Goal: Information Seeking & Learning: Check status

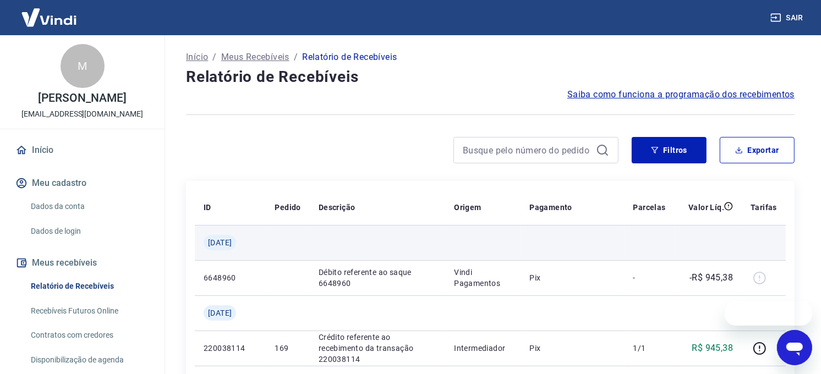
scroll to position [61, 0]
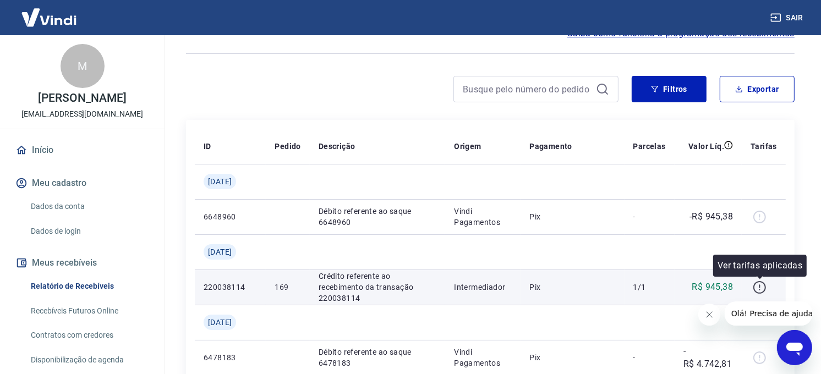
click at [760, 289] on icon "button" at bounding box center [760, 288] width 14 height 14
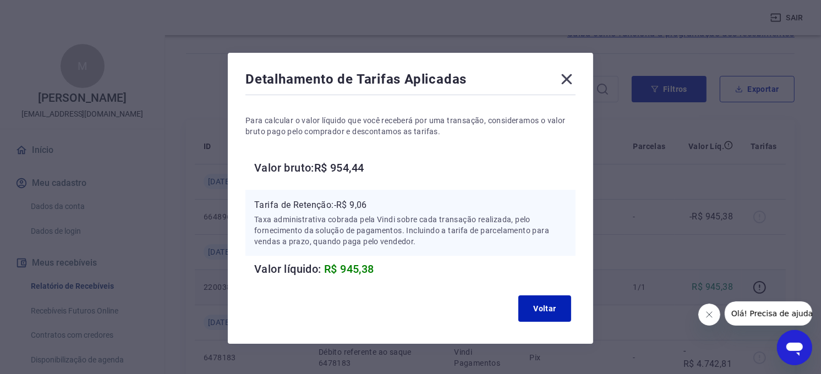
click at [565, 75] on icon at bounding box center [567, 79] width 18 height 18
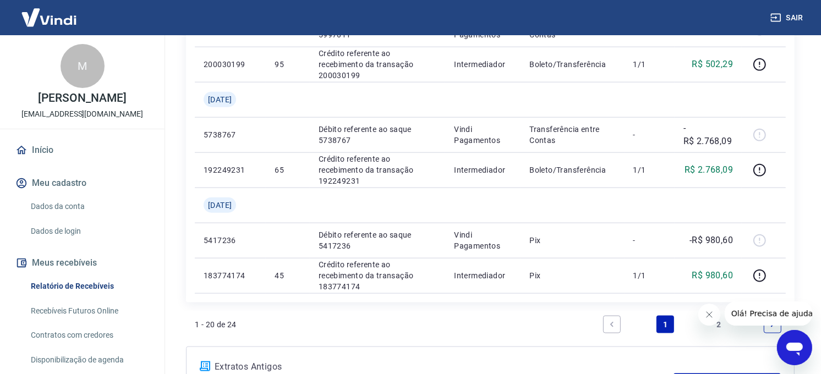
scroll to position [1162, 0]
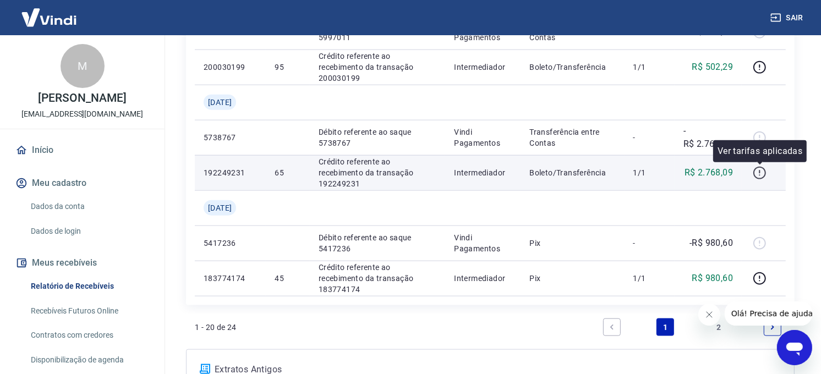
click at [760, 173] on icon "button" at bounding box center [760, 173] width 14 height 14
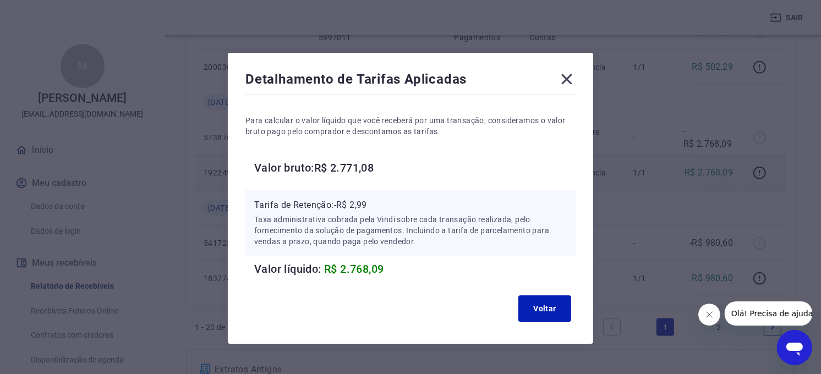
click at [569, 78] on icon at bounding box center [567, 79] width 18 height 18
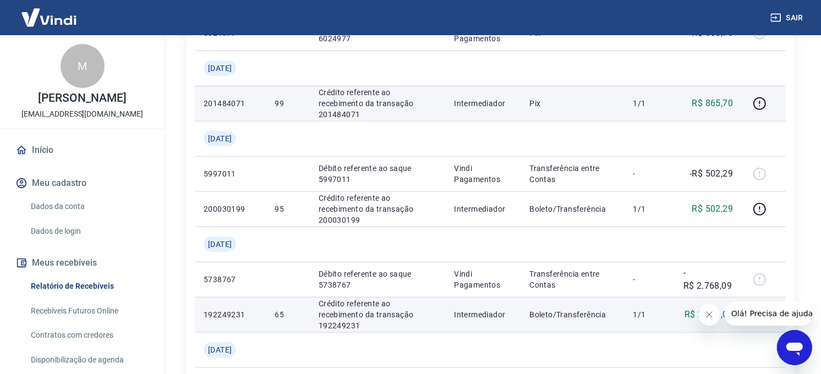
scroll to position [1081, 0]
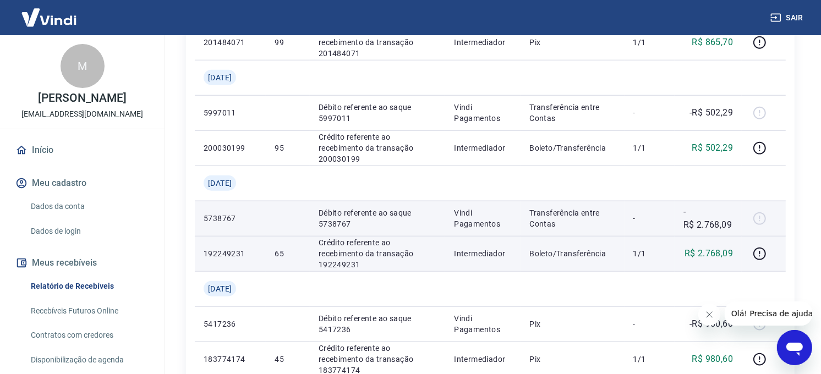
click at [223, 217] on p "5738767" at bounding box center [230, 218] width 53 height 11
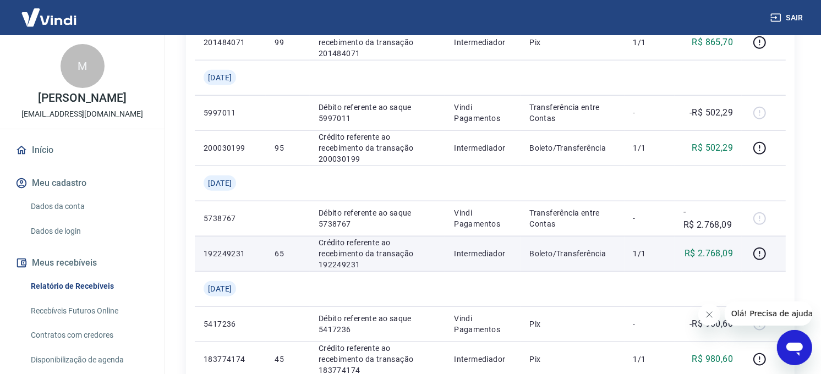
click at [226, 254] on p "192249231" at bounding box center [230, 253] width 53 height 11
click at [394, 261] on p "Crédito referente ao recebimento da transação 192249231" at bounding box center [378, 253] width 118 height 33
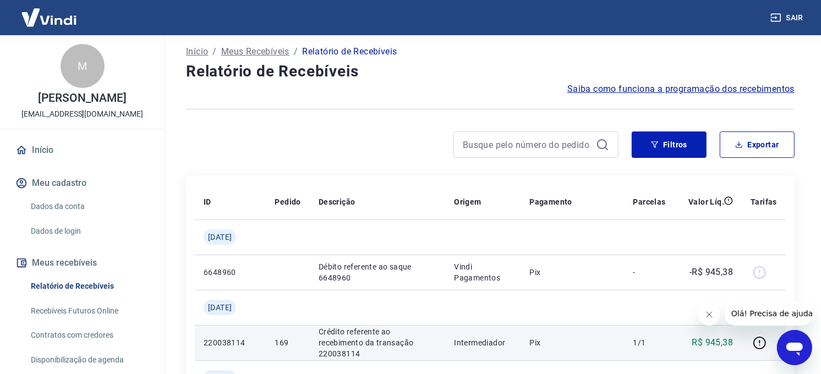
scroll to position [0, 0]
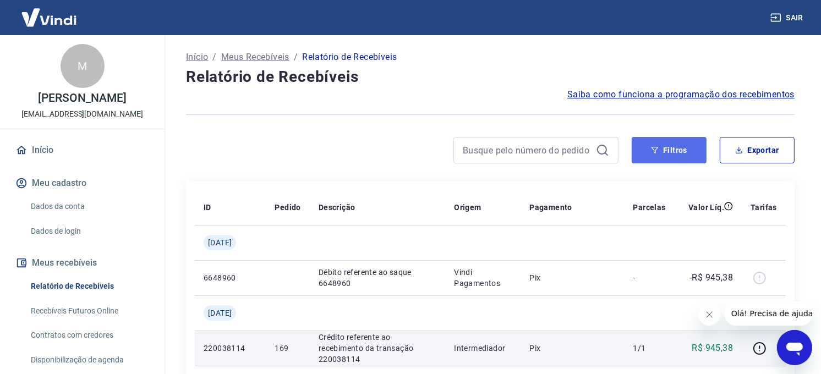
click at [678, 148] on button "Filtros" at bounding box center [669, 150] width 75 height 26
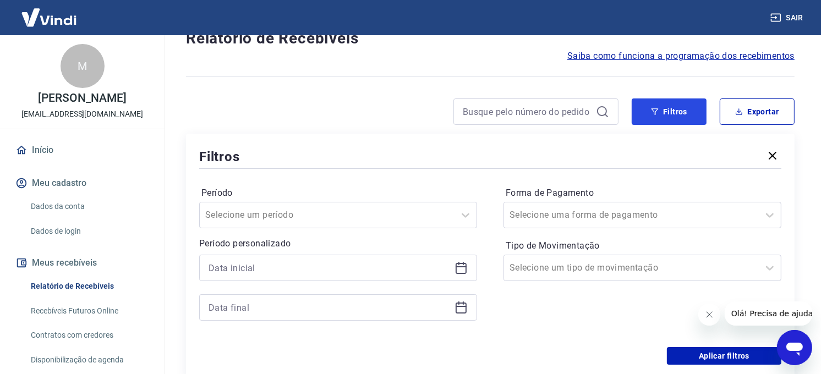
scroll to position [61, 0]
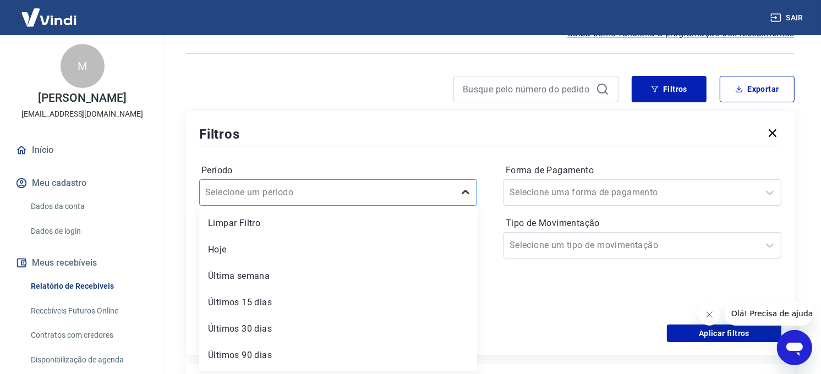
click at [467, 192] on icon at bounding box center [465, 192] width 13 height 13
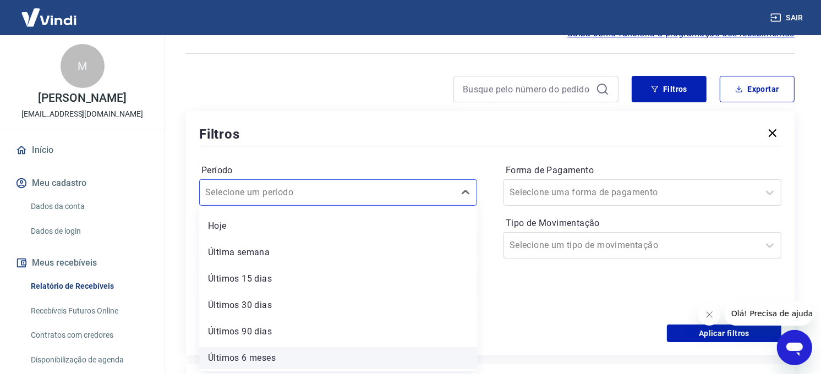
click at [282, 360] on div "Últimos 6 meses" at bounding box center [338, 358] width 278 height 22
click at [258, 354] on div "Filtros Período option Últimos 6 meses focused, 7 of 7. 7 results available. Us…" at bounding box center [490, 233] width 609 height 244
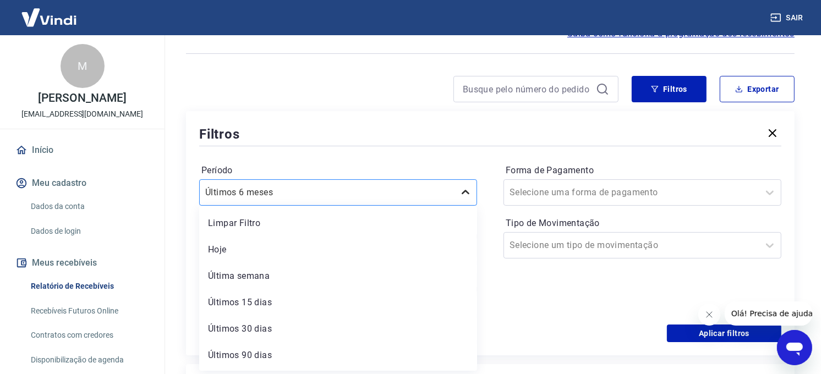
click at [475, 193] on div at bounding box center [466, 193] width 22 height 22
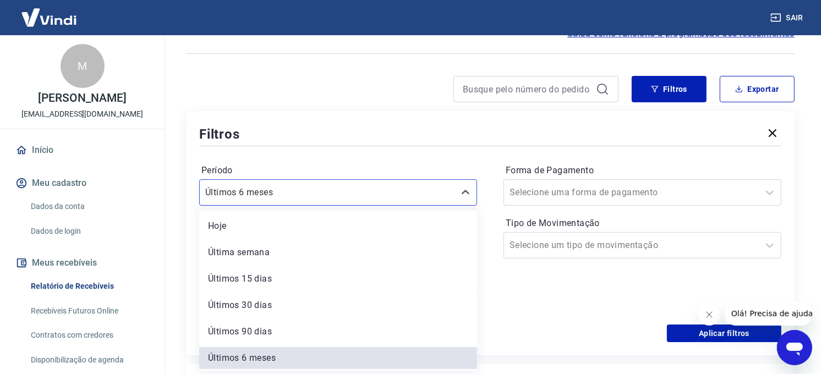
scroll to position [0, 0]
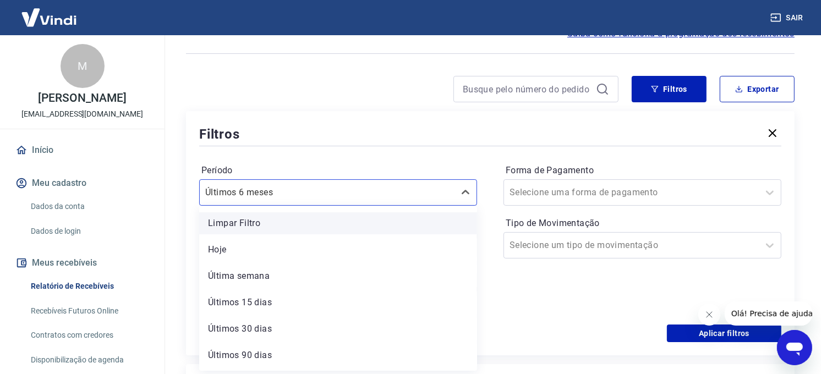
click at [347, 228] on div "Limpar Filtro" at bounding box center [338, 224] width 278 height 22
click at [235, 221] on p "Período personalizado" at bounding box center [338, 221] width 278 height 13
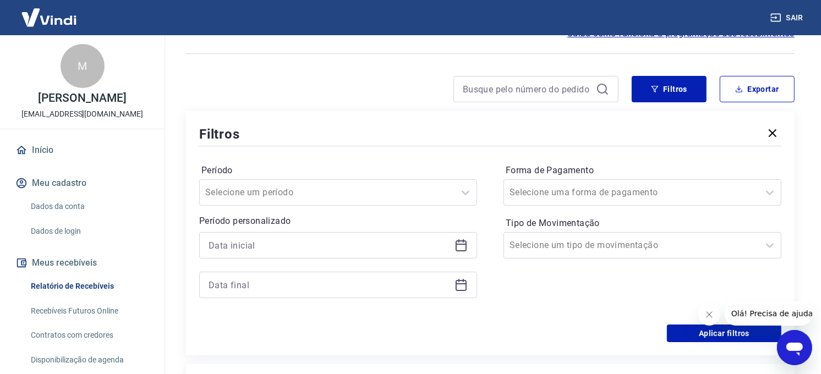
click at [541, 293] on div "Forma de Pagamento Selecione uma forma de pagamento Tipo de Movimentação Seleci…" at bounding box center [643, 237] width 278 height 150
click at [460, 250] on icon at bounding box center [461, 246] width 11 height 11
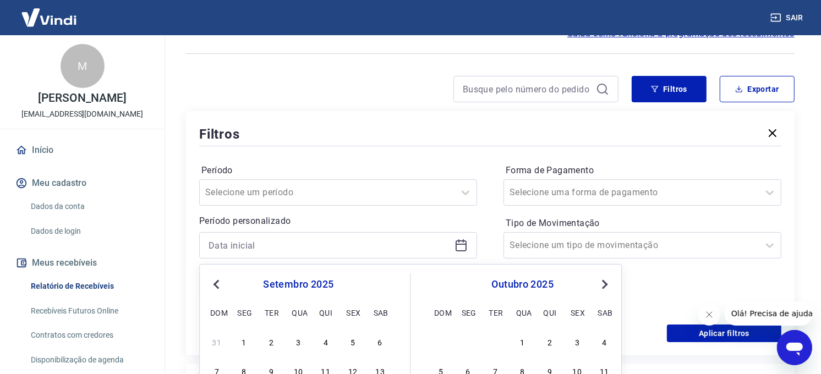
click at [217, 284] on span "Previous Month" at bounding box center [217, 284] width 0 height 13
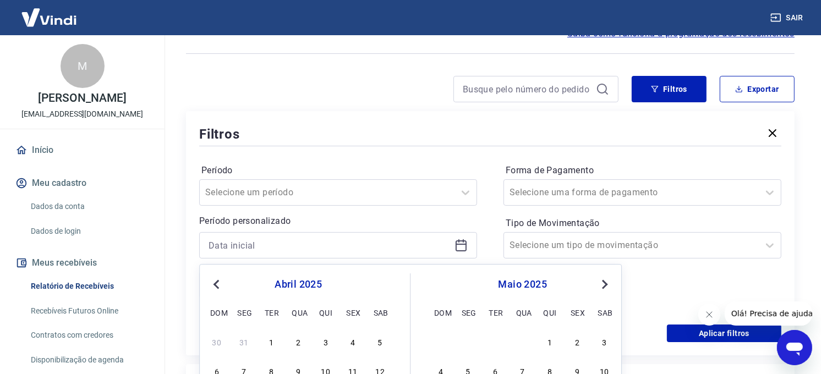
click at [217, 284] on span "Previous Month" at bounding box center [217, 284] width 0 height 13
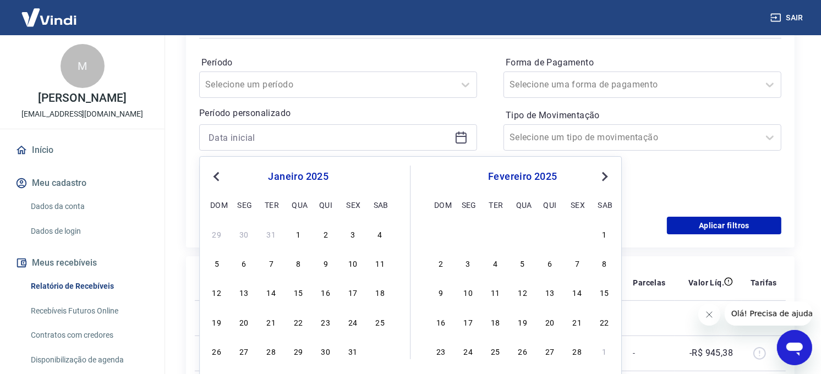
scroll to position [183, 0]
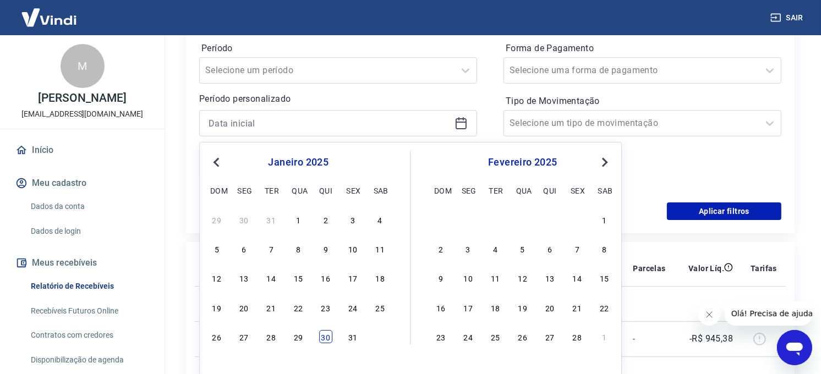
click at [329, 335] on div "30" at bounding box center [325, 336] width 13 height 13
type input "[DATE]"
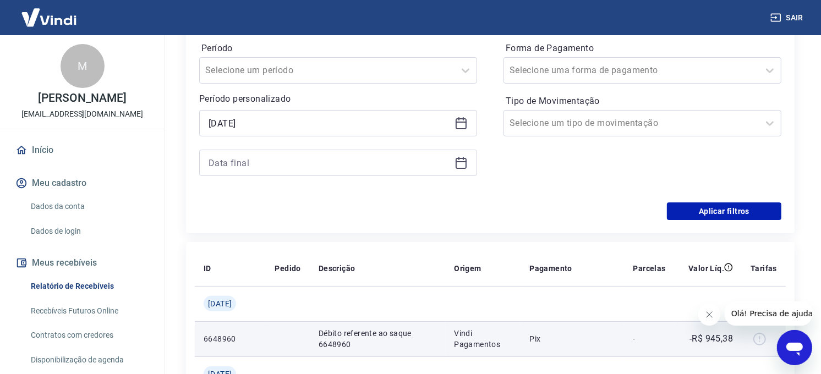
click at [322, 335] on p "Débito referente ao saque 6648960" at bounding box center [378, 339] width 118 height 22
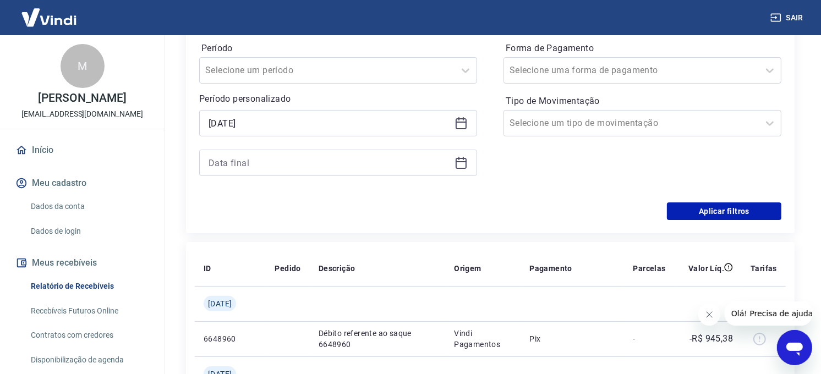
click at [466, 164] on icon at bounding box center [461, 163] width 11 height 11
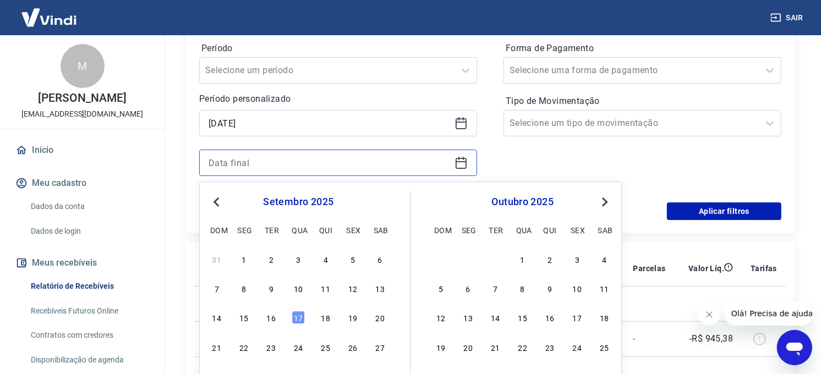
click at [238, 160] on input at bounding box center [330, 163] width 242 height 17
click at [265, 166] on input "33/0" at bounding box center [330, 163] width 242 height 17
drag, startPoint x: 265, startPoint y: 163, endPoint x: 132, endPoint y: 164, distance: 132.7
click at [132, 164] on div "Sair M [PERSON_NAME] [PERSON_NAME][EMAIL_ADDRESS][DOMAIN_NAME] Início Meu cadas…" at bounding box center [410, 4] width 821 height 374
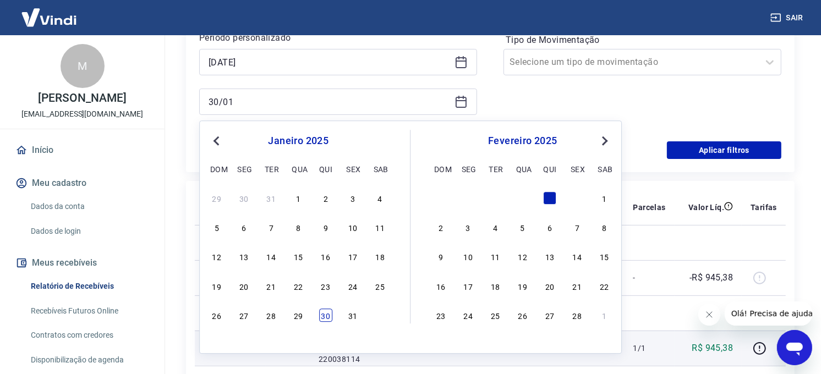
click at [324, 315] on div "30" at bounding box center [325, 315] width 13 height 13
type input "[DATE]"
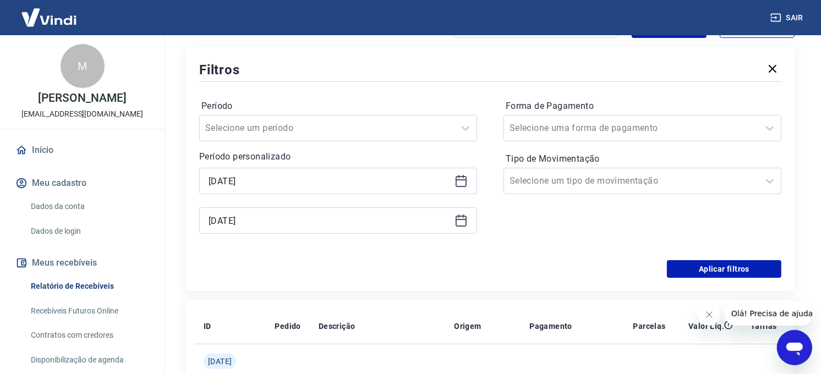
scroll to position [122, 0]
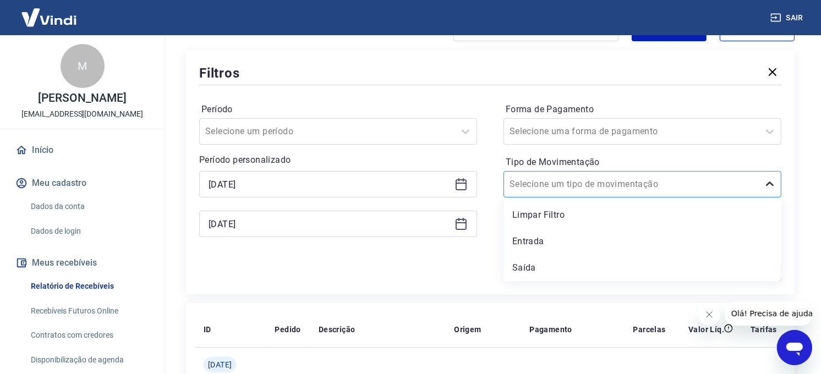
click at [767, 182] on icon at bounding box center [770, 184] width 13 height 13
click at [601, 242] on div "Entrada" at bounding box center [643, 242] width 278 height 22
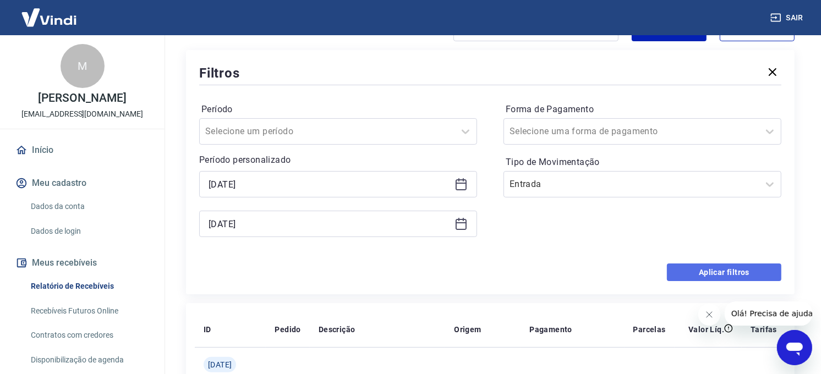
click at [727, 271] on button "Aplicar filtros" at bounding box center [724, 273] width 115 height 18
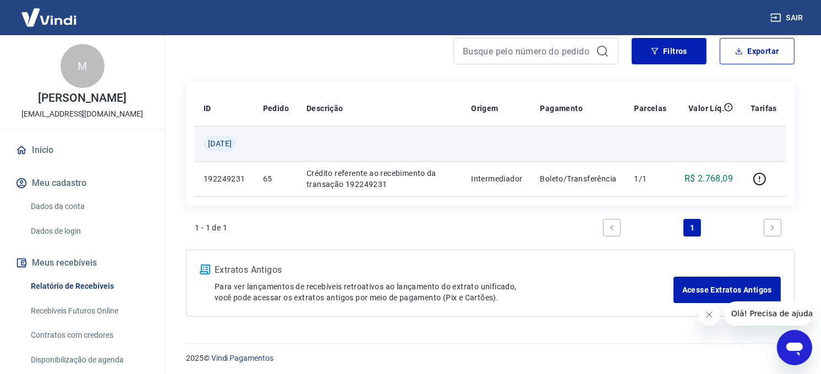
scroll to position [102, 0]
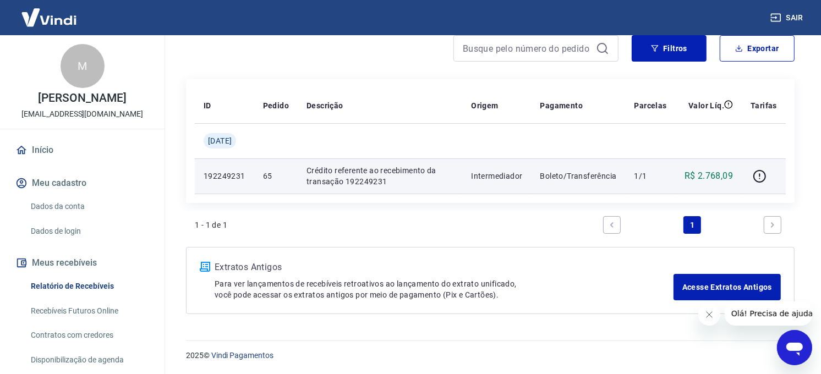
click at [471, 162] on td "Intermediador" at bounding box center [496, 176] width 69 height 35
click at [496, 171] on p "Intermediador" at bounding box center [496, 176] width 51 height 11
click at [565, 172] on p "Boleto/Transferência" at bounding box center [579, 176] width 77 height 11
click at [764, 174] on icon "button" at bounding box center [760, 177] width 14 height 14
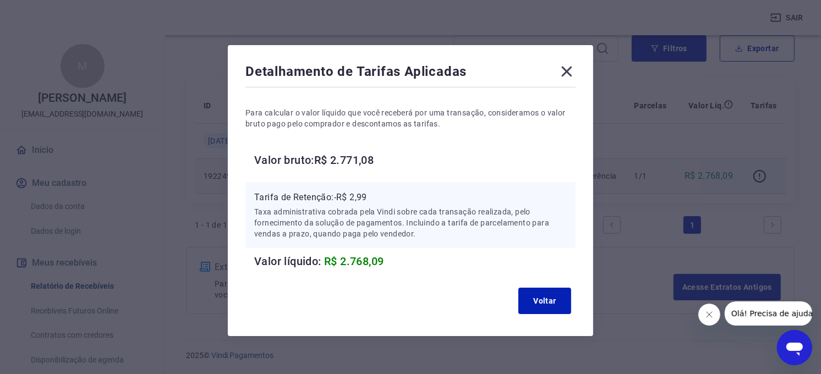
scroll to position [0, 0]
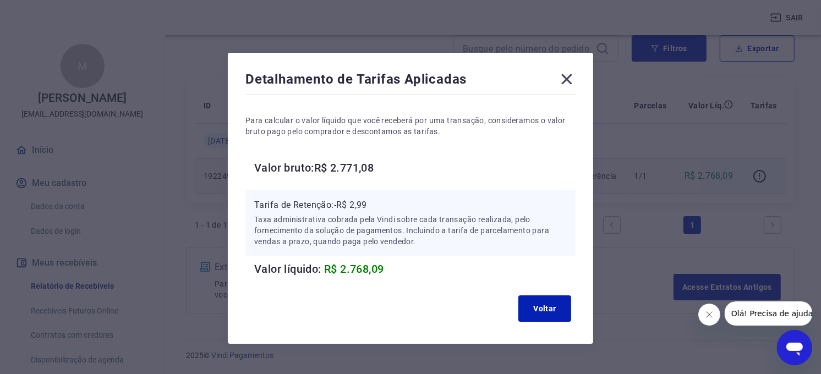
click at [564, 77] on icon at bounding box center [567, 79] width 10 height 10
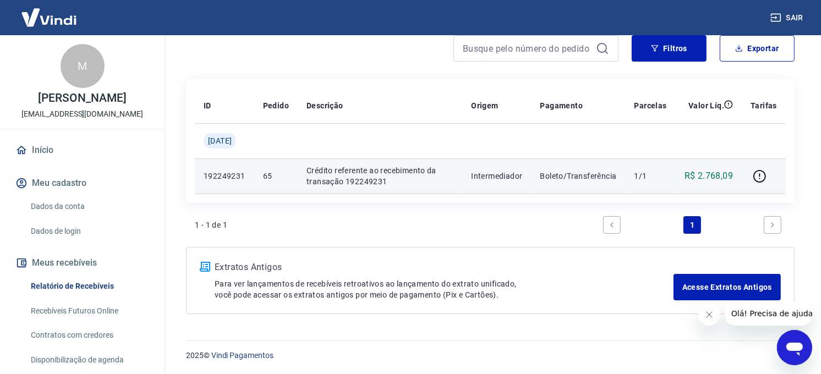
click at [289, 177] on p "65" at bounding box center [276, 176] width 26 height 11
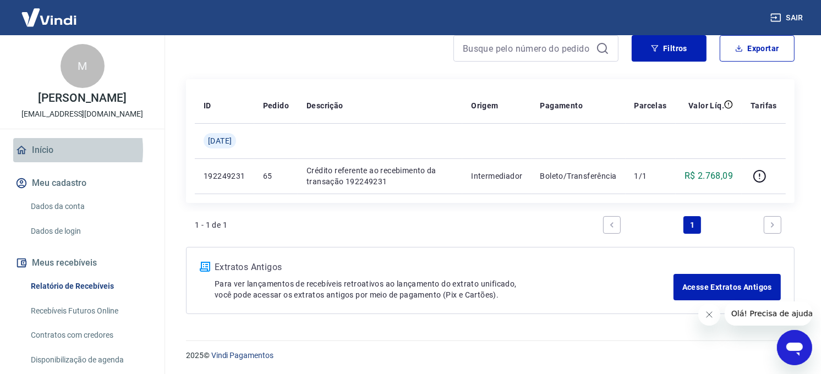
click at [42, 150] on link "Início" at bounding box center [82, 150] width 138 height 24
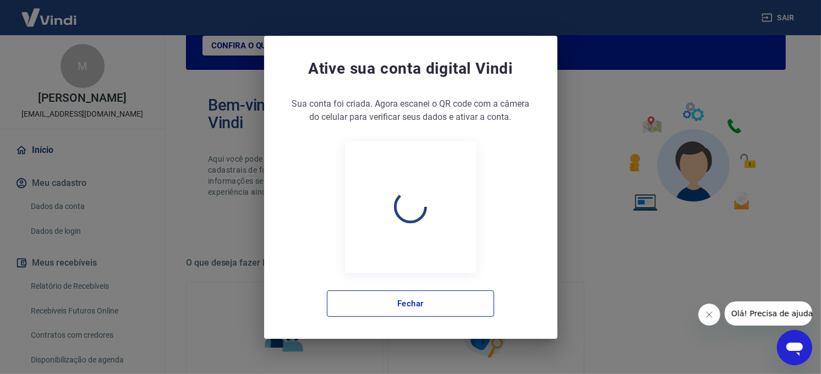
scroll to position [608, 0]
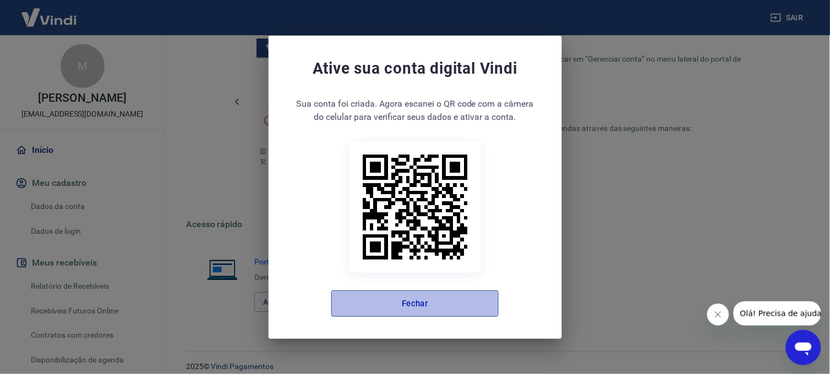
click at [421, 301] on button "Fechar" at bounding box center [414, 304] width 167 height 26
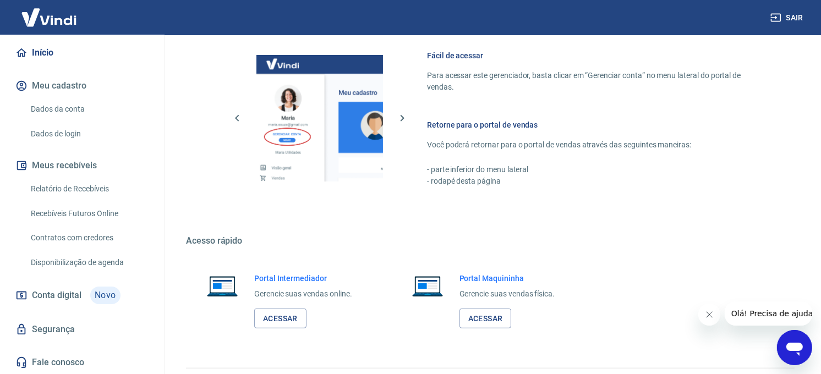
scroll to position [620, 0]
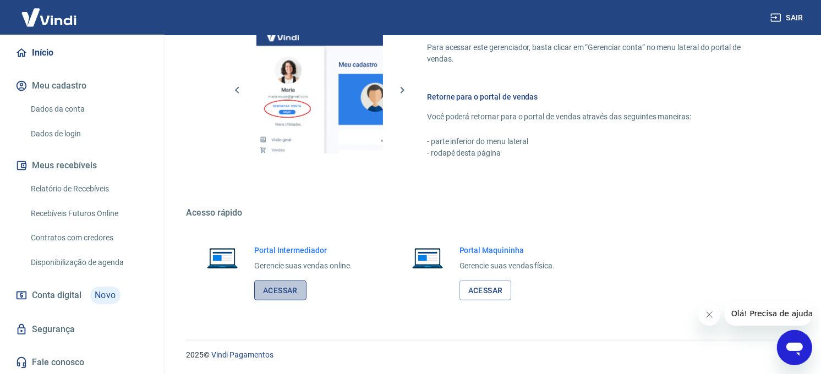
click at [276, 287] on link "Acessar" at bounding box center [280, 291] width 52 height 20
